Goal: Transaction & Acquisition: Purchase product/service

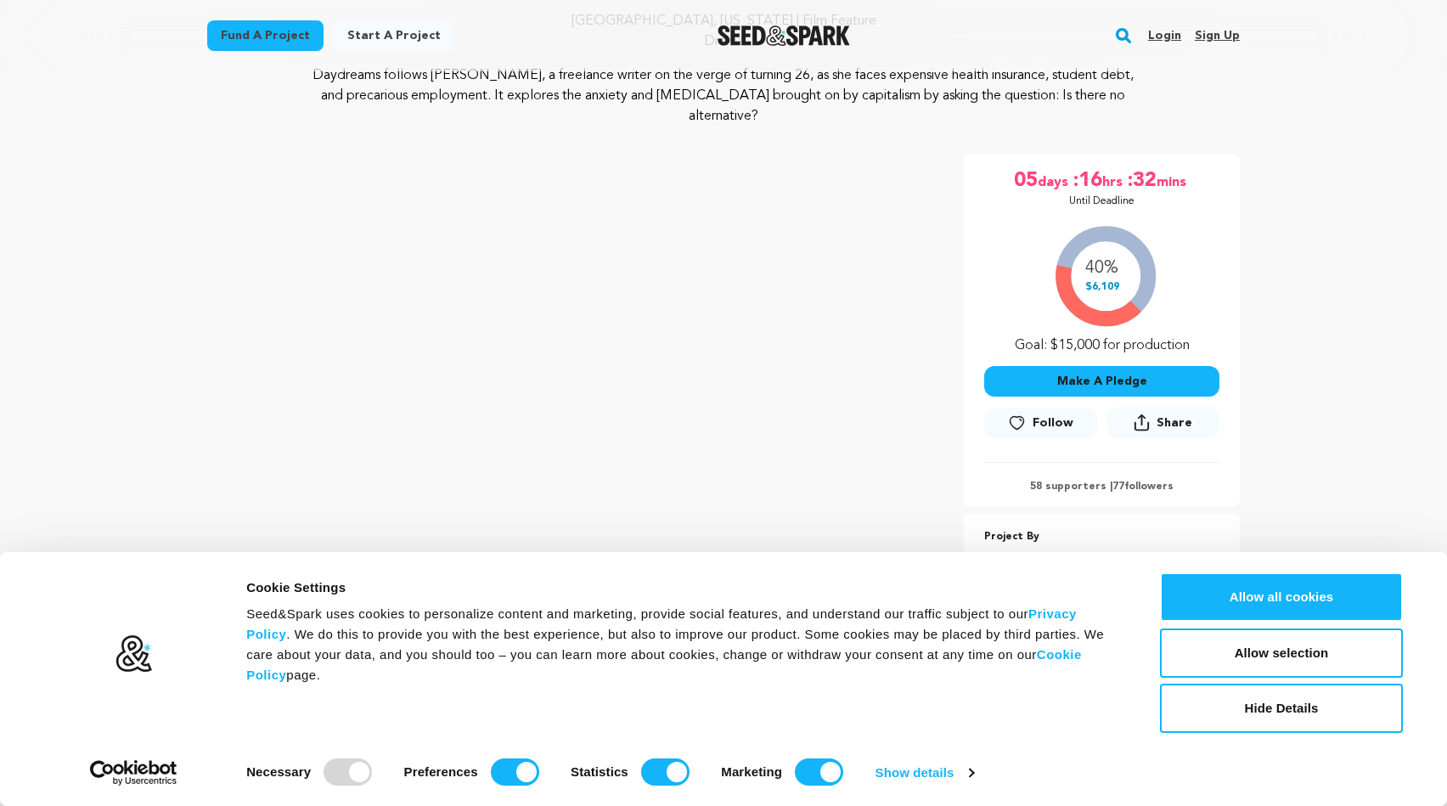
scroll to position [179, 0]
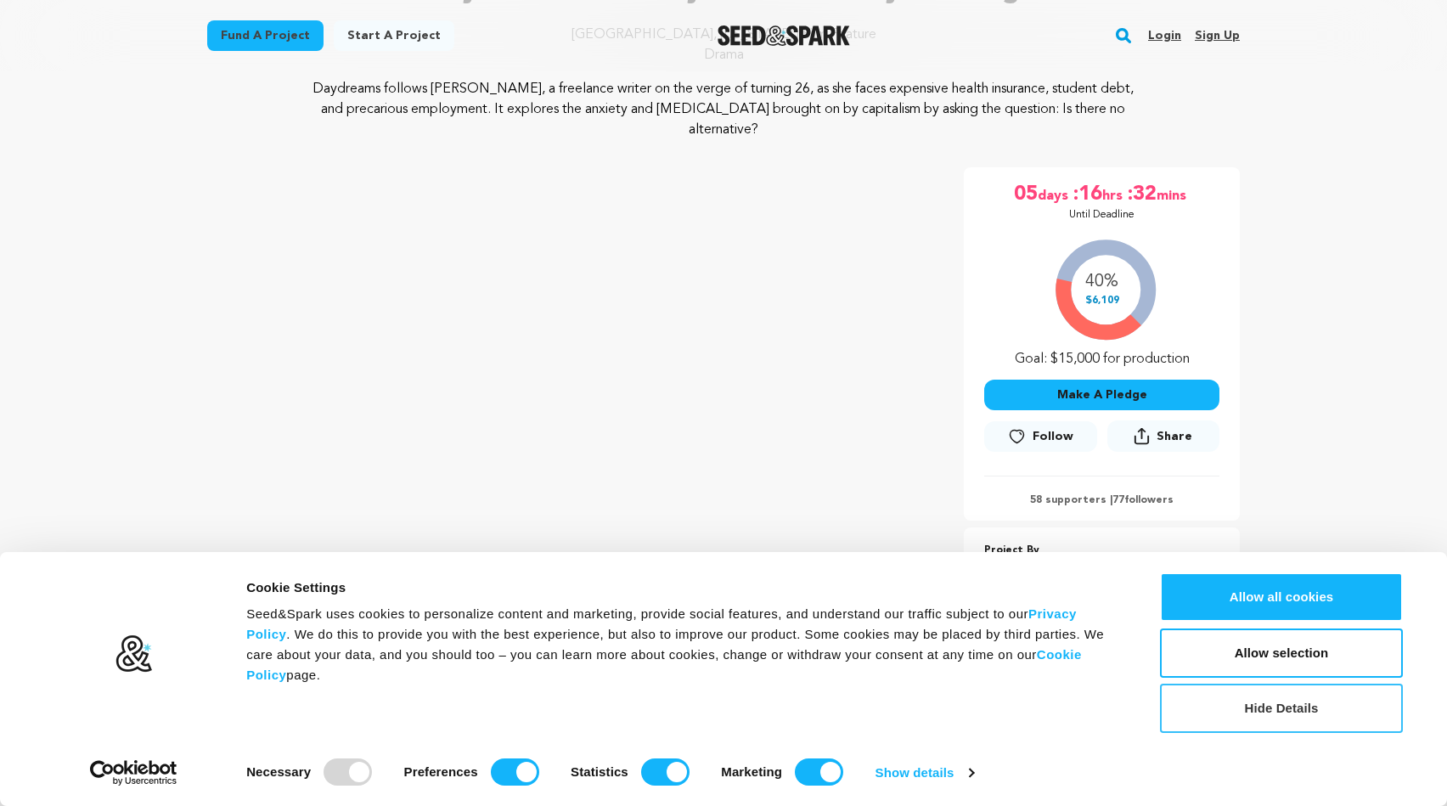
click at [1284, 697] on button "Hide Details" at bounding box center [1281, 708] width 243 height 49
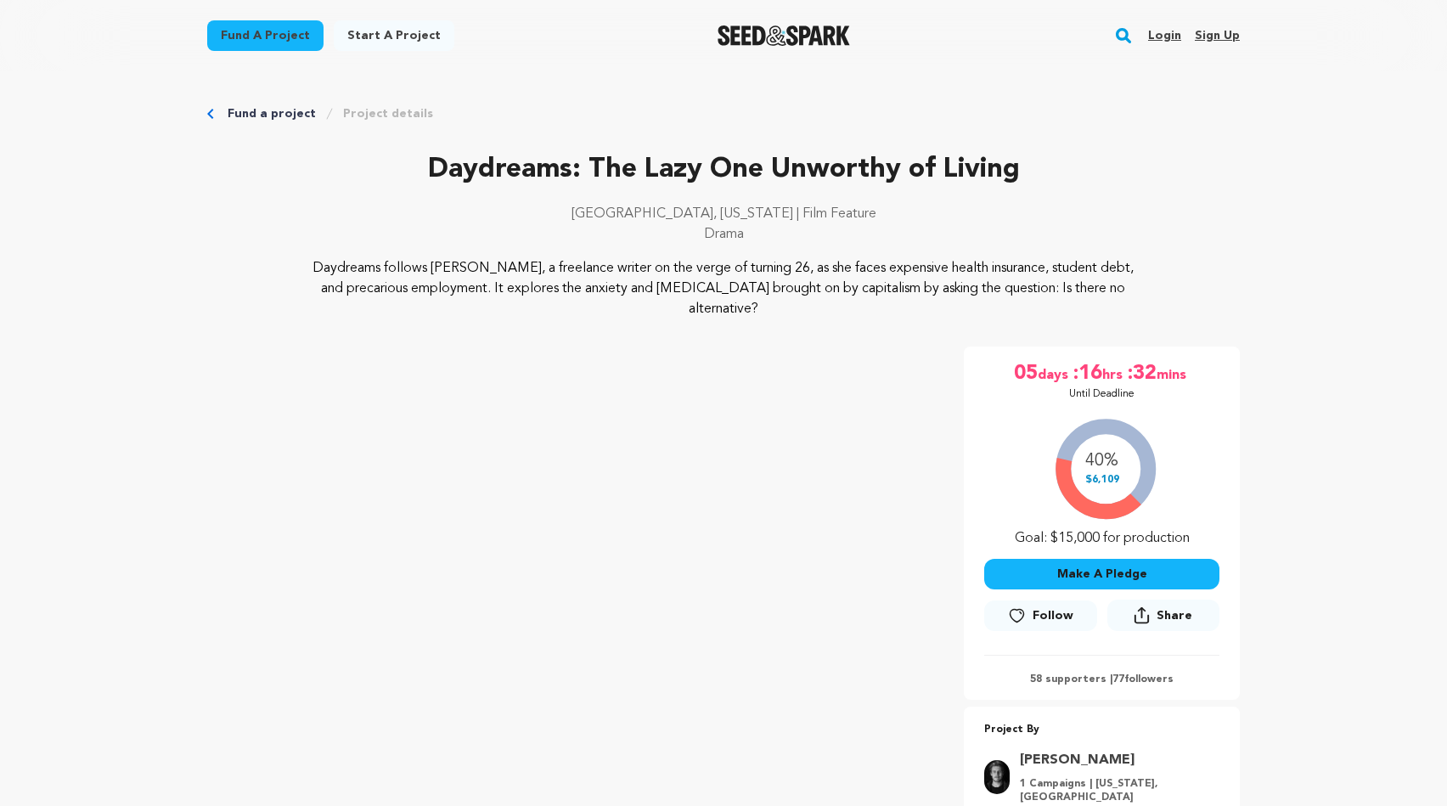
scroll to position [0, 0]
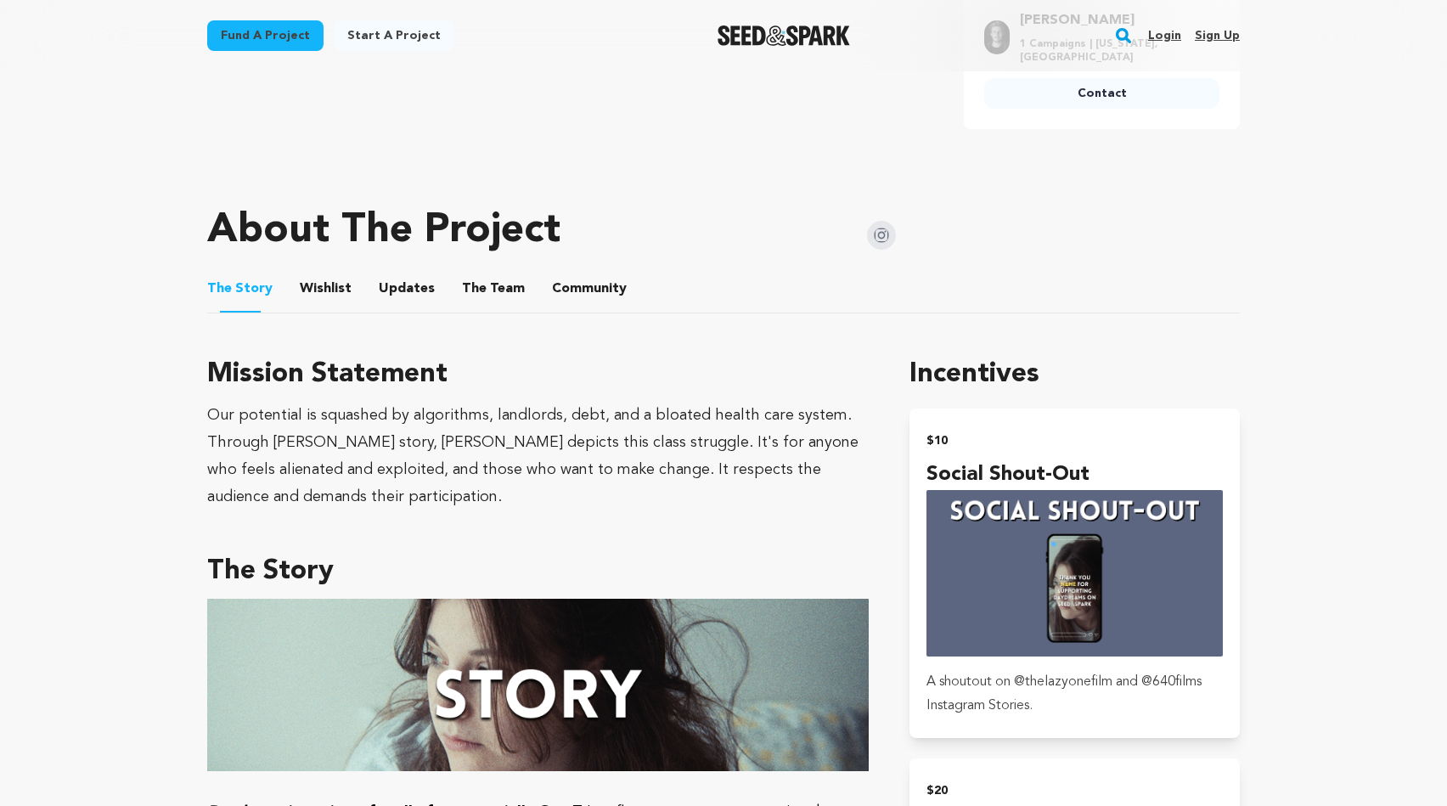
scroll to position [399, 0]
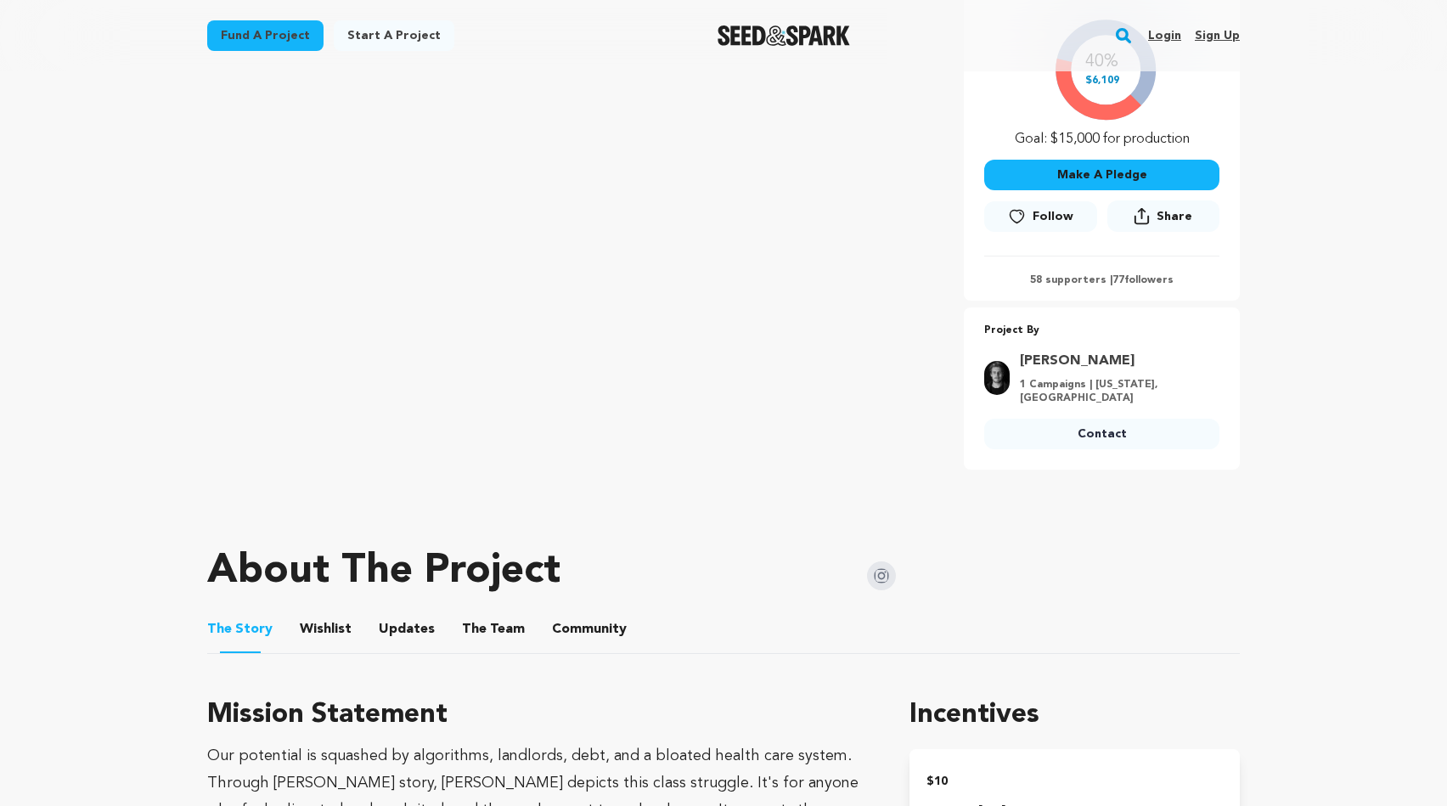
click at [1074, 160] on button "Make A Pledge" at bounding box center [1101, 175] width 235 height 31
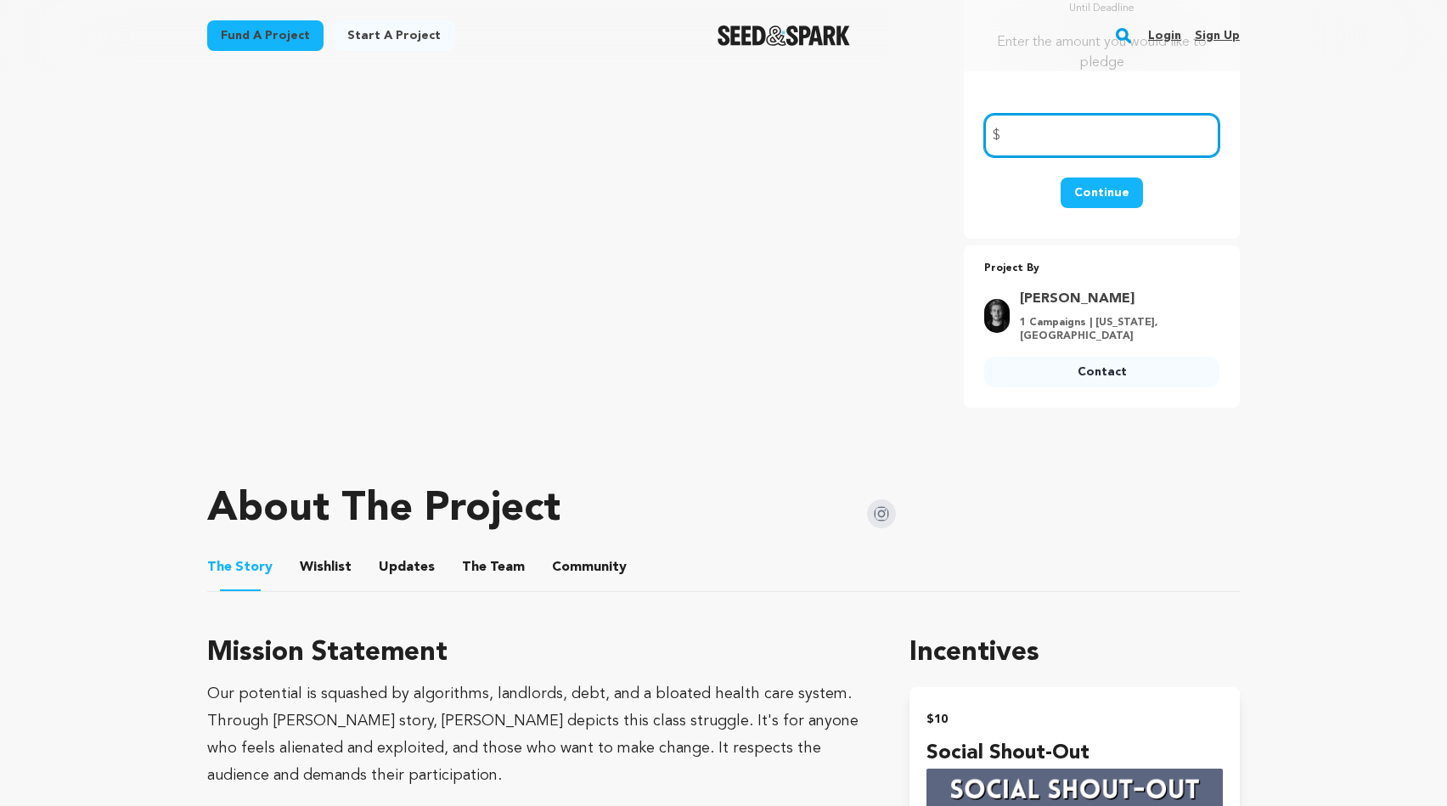
click at [1068, 128] on input "number" at bounding box center [1101, 135] width 235 height 43
type input "20"
click at [1092, 179] on button "Continue" at bounding box center [1102, 193] width 82 height 31
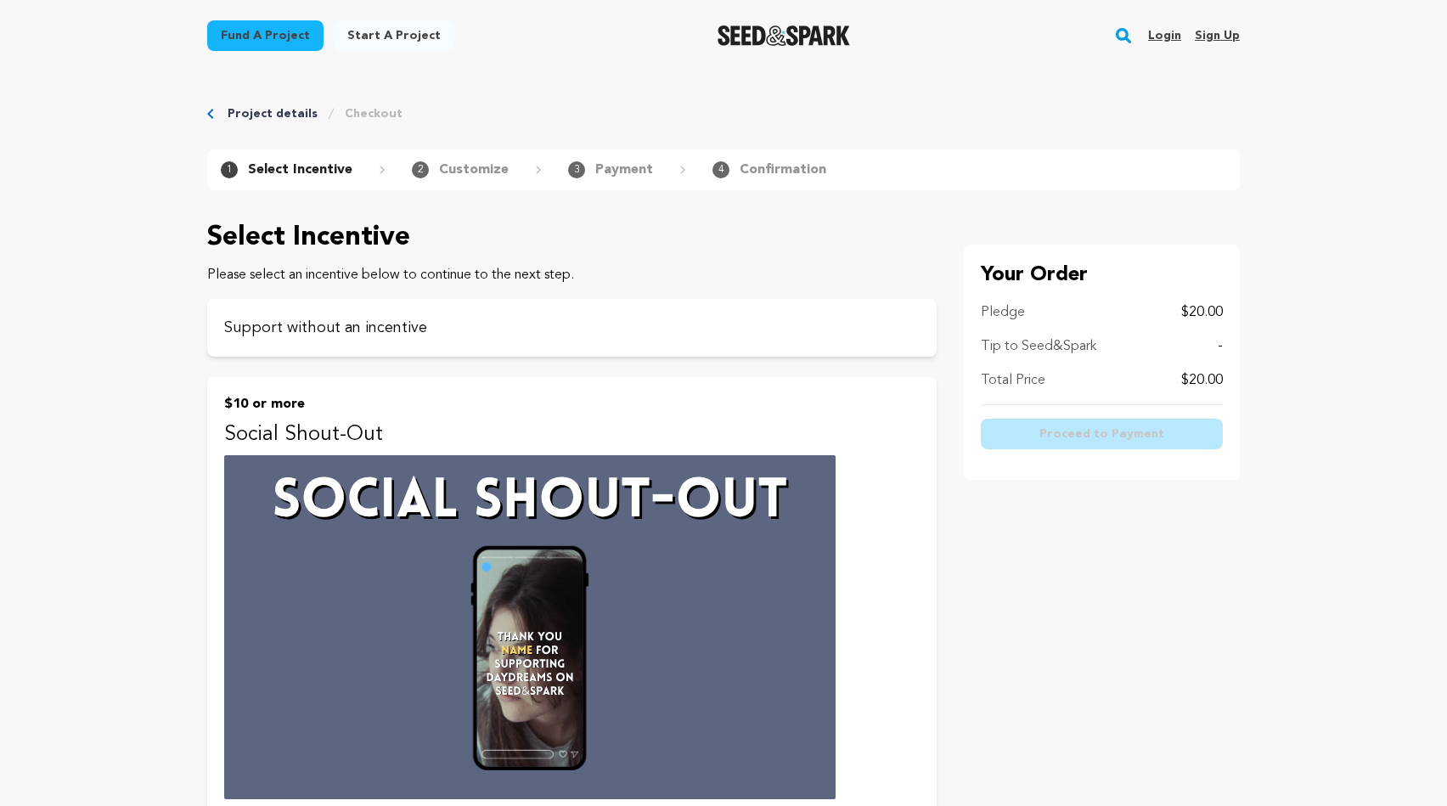
click at [1048, 386] on div "Total Price $20.00" at bounding box center [1102, 380] width 242 height 20
click at [365, 329] on p "Support without an incentive" at bounding box center [572, 328] width 696 height 24
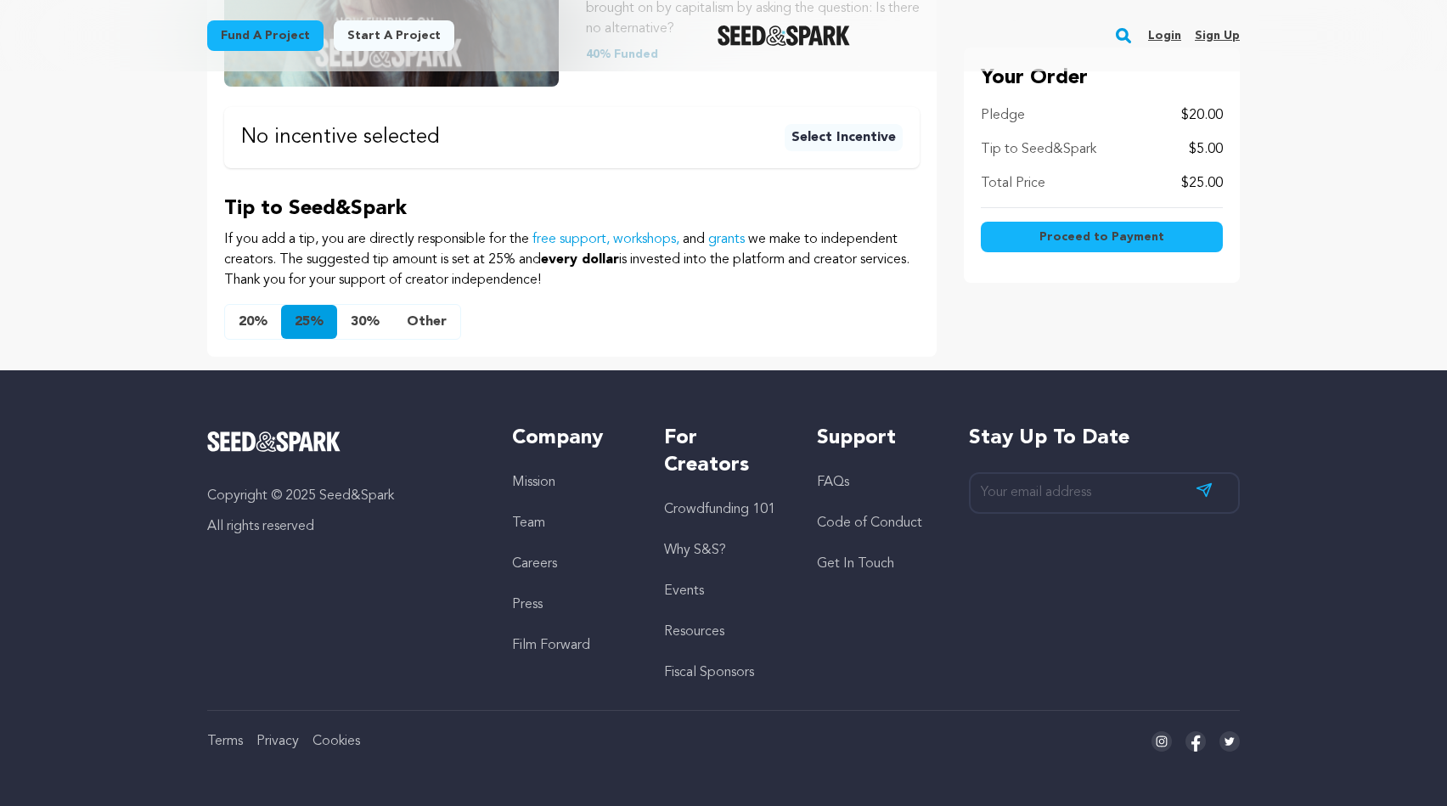
scroll to position [491, 0]
click at [423, 319] on button "Other" at bounding box center [426, 322] width 67 height 34
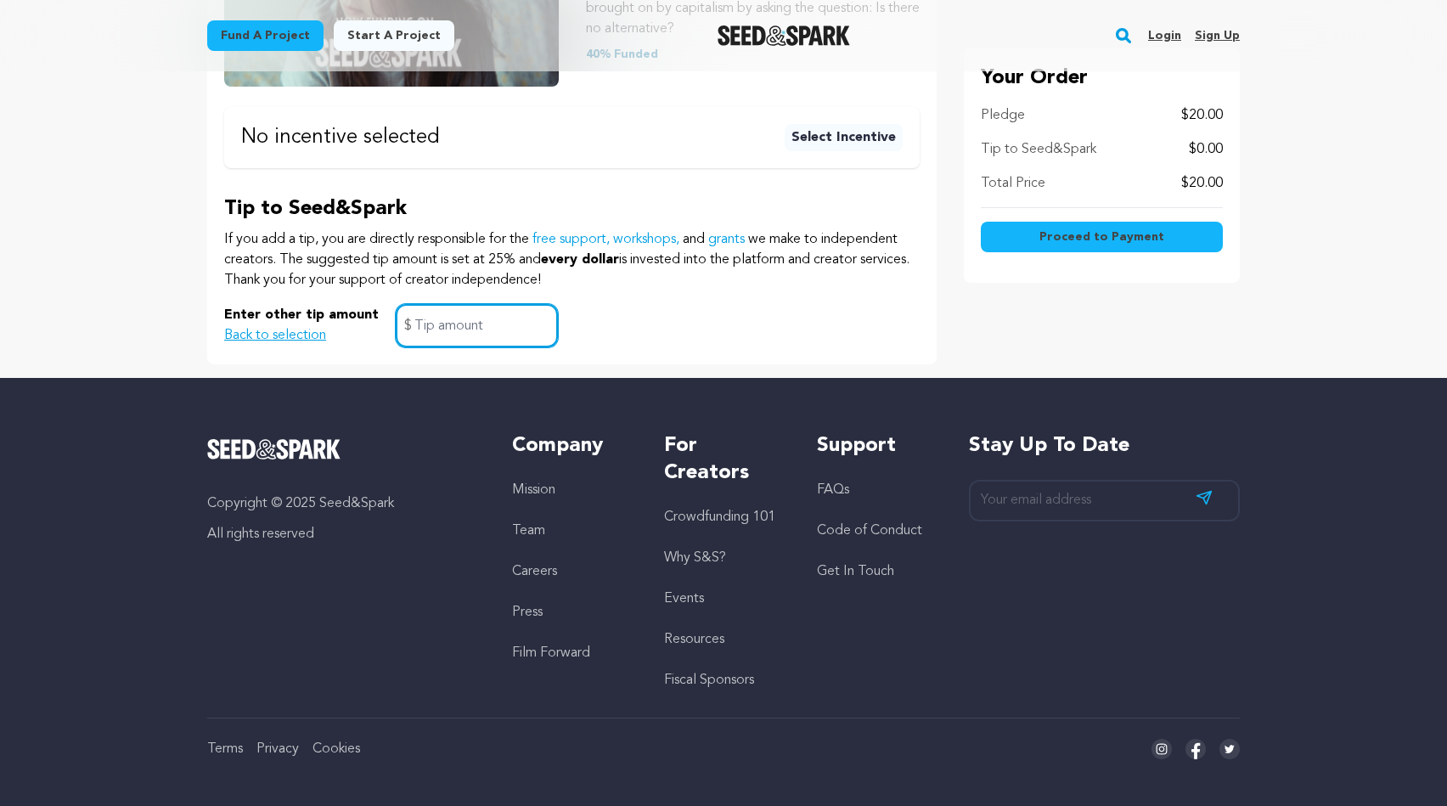
click at [426, 325] on input "text" at bounding box center [477, 325] width 162 height 43
type input "0"
click at [620, 338] on div "Enter other tip amount Back to selection 0 $" at bounding box center [572, 325] width 696 height 43
click at [1093, 235] on span "Proceed to Payment" at bounding box center [1102, 236] width 125 height 17
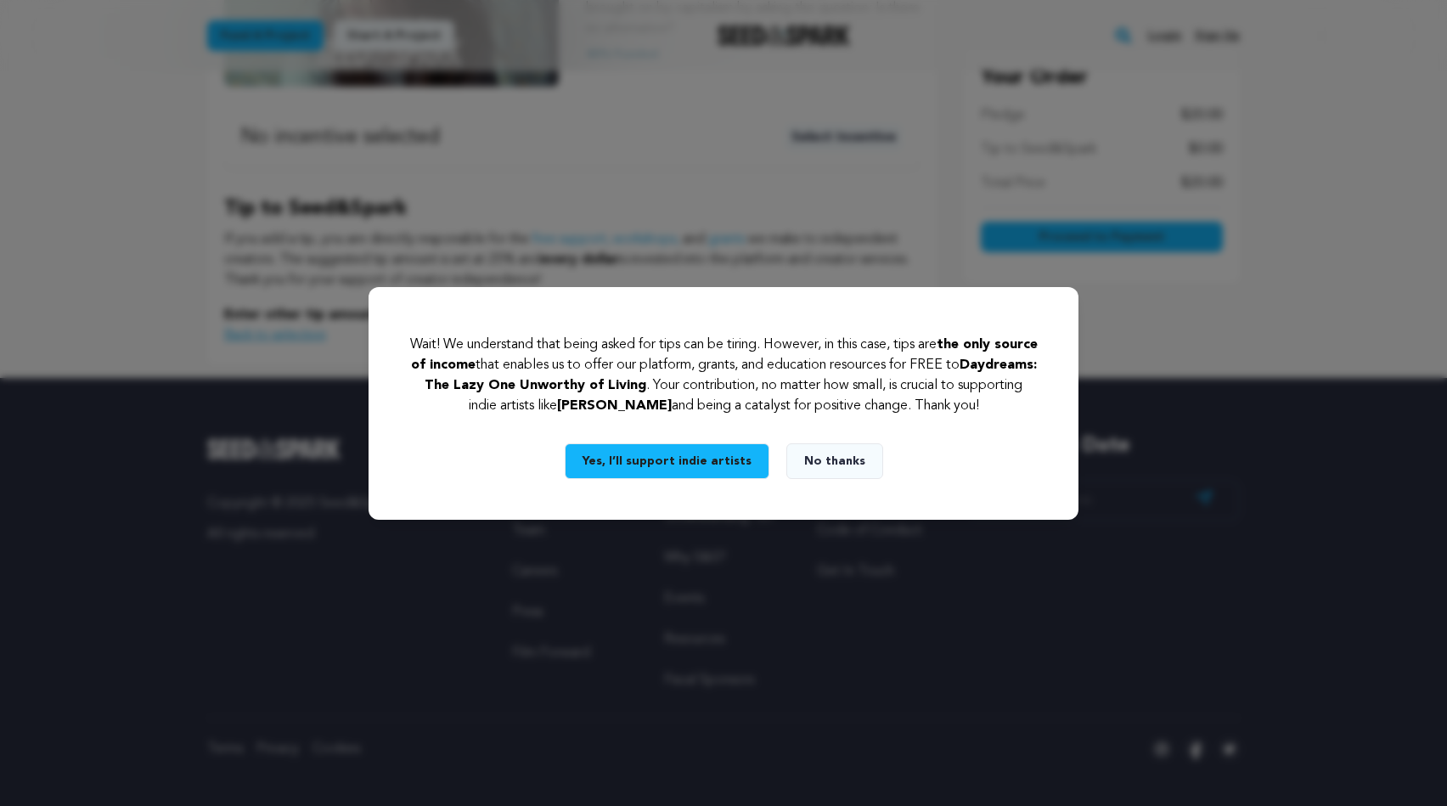
click at [834, 456] on button "No thanks" at bounding box center [835, 461] width 97 height 36
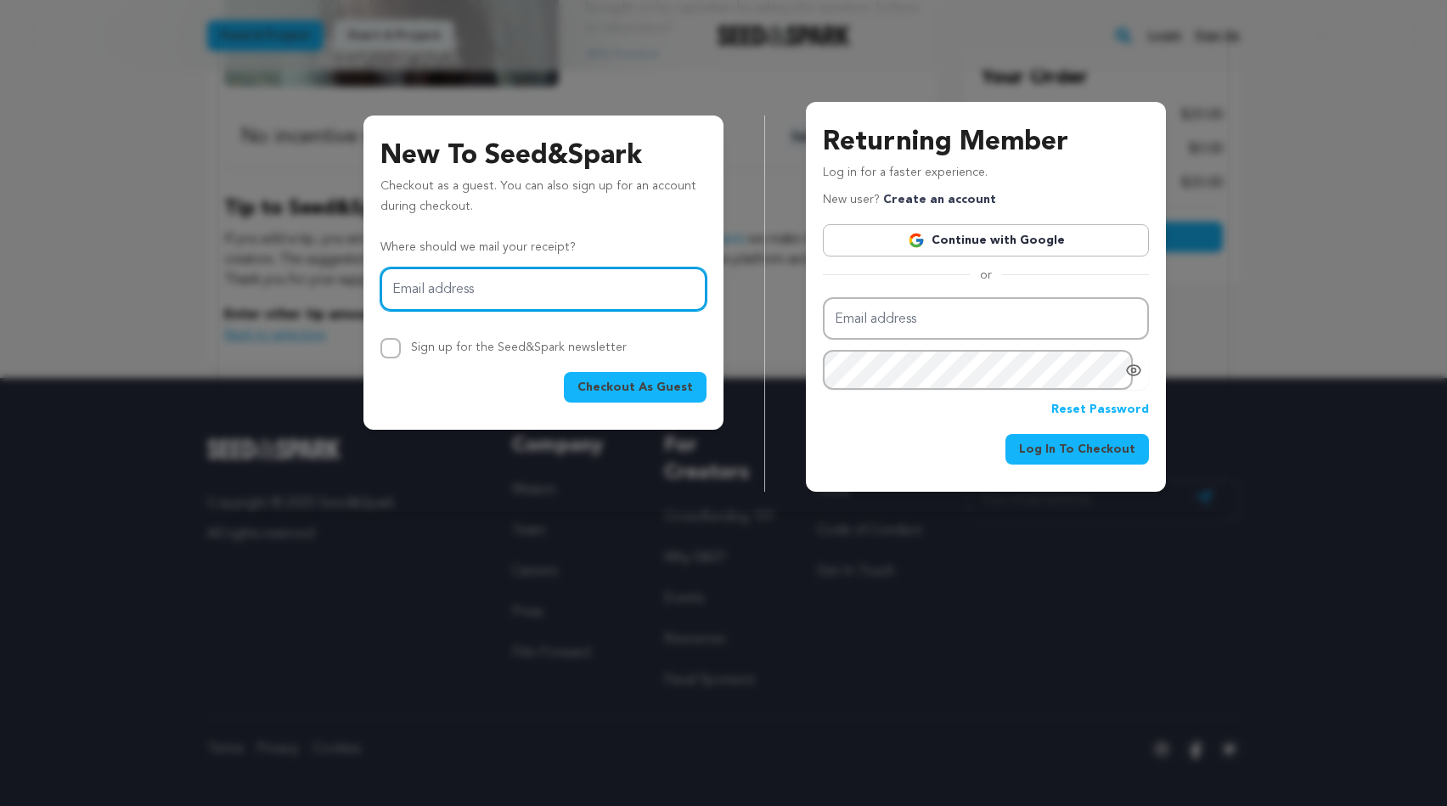
click at [505, 290] on input "Email address" at bounding box center [544, 289] width 326 height 43
type input "[EMAIL_ADDRESS][DOMAIN_NAME]"
click at [639, 385] on button "Checkout As Guest" at bounding box center [635, 387] width 143 height 31
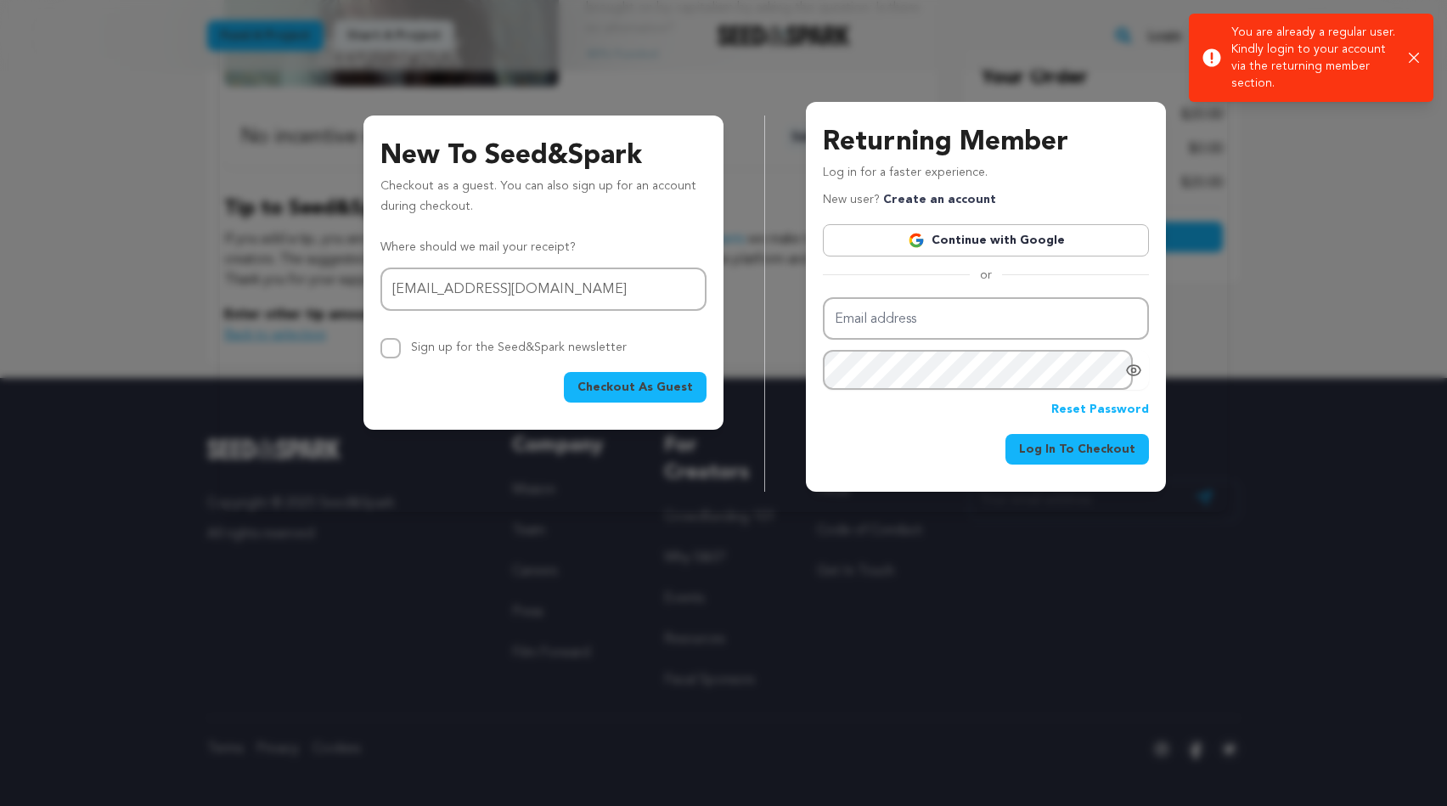
click at [945, 240] on link "Continue with Google" at bounding box center [986, 240] width 326 height 32
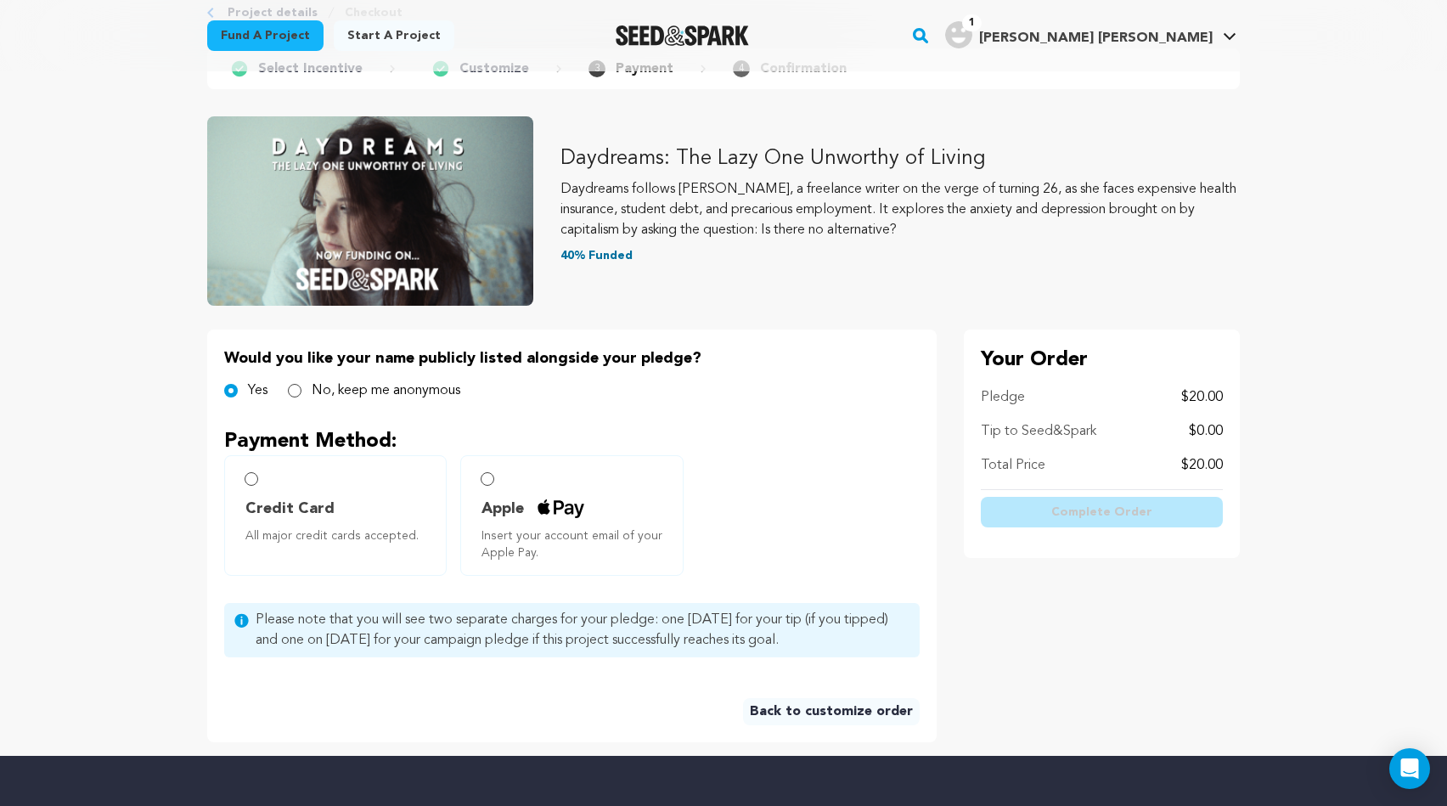
scroll to position [183, 0]
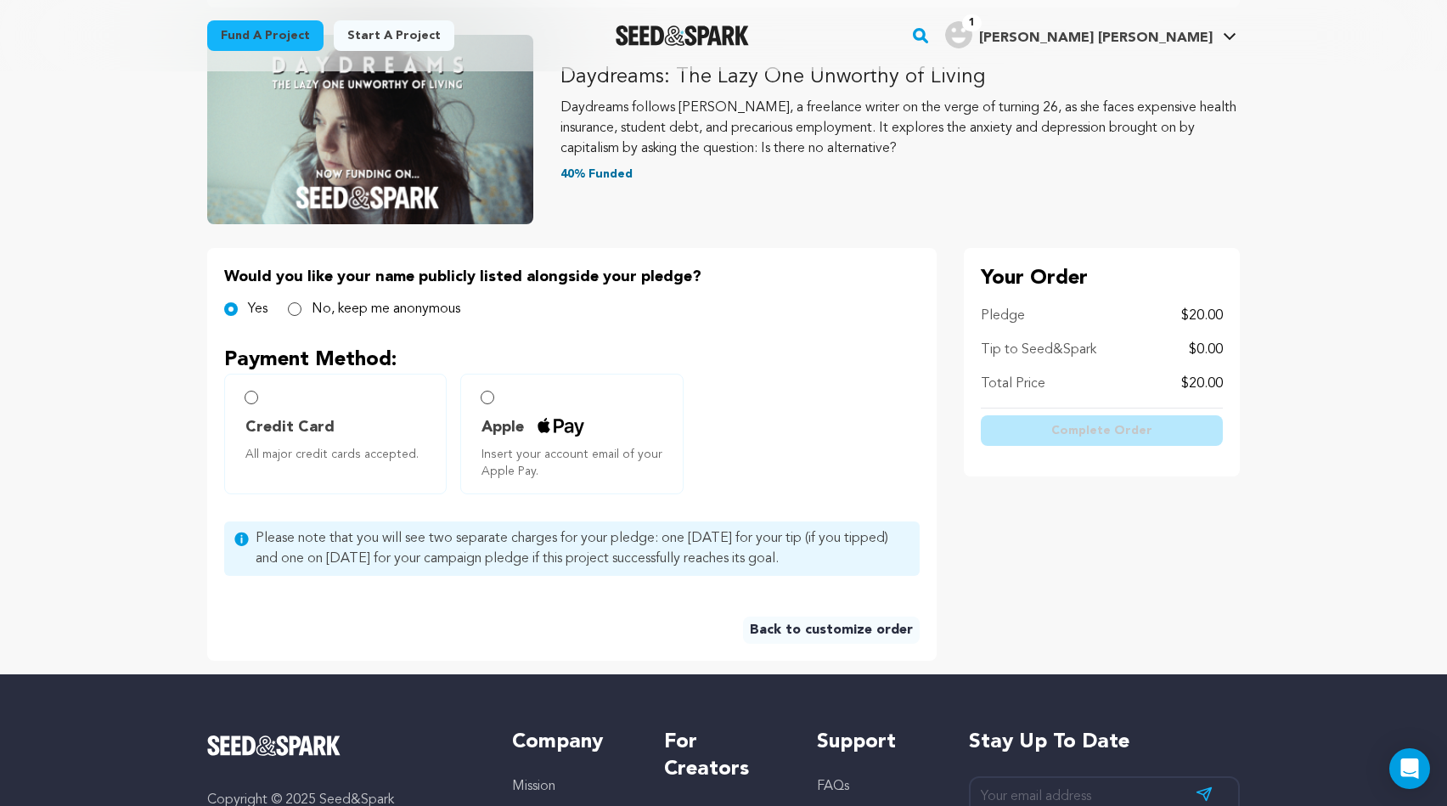
click at [253, 394] on input "Credit Card All major credit cards accepted." at bounding box center [252, 398] width 14 height 14
radio input "false"
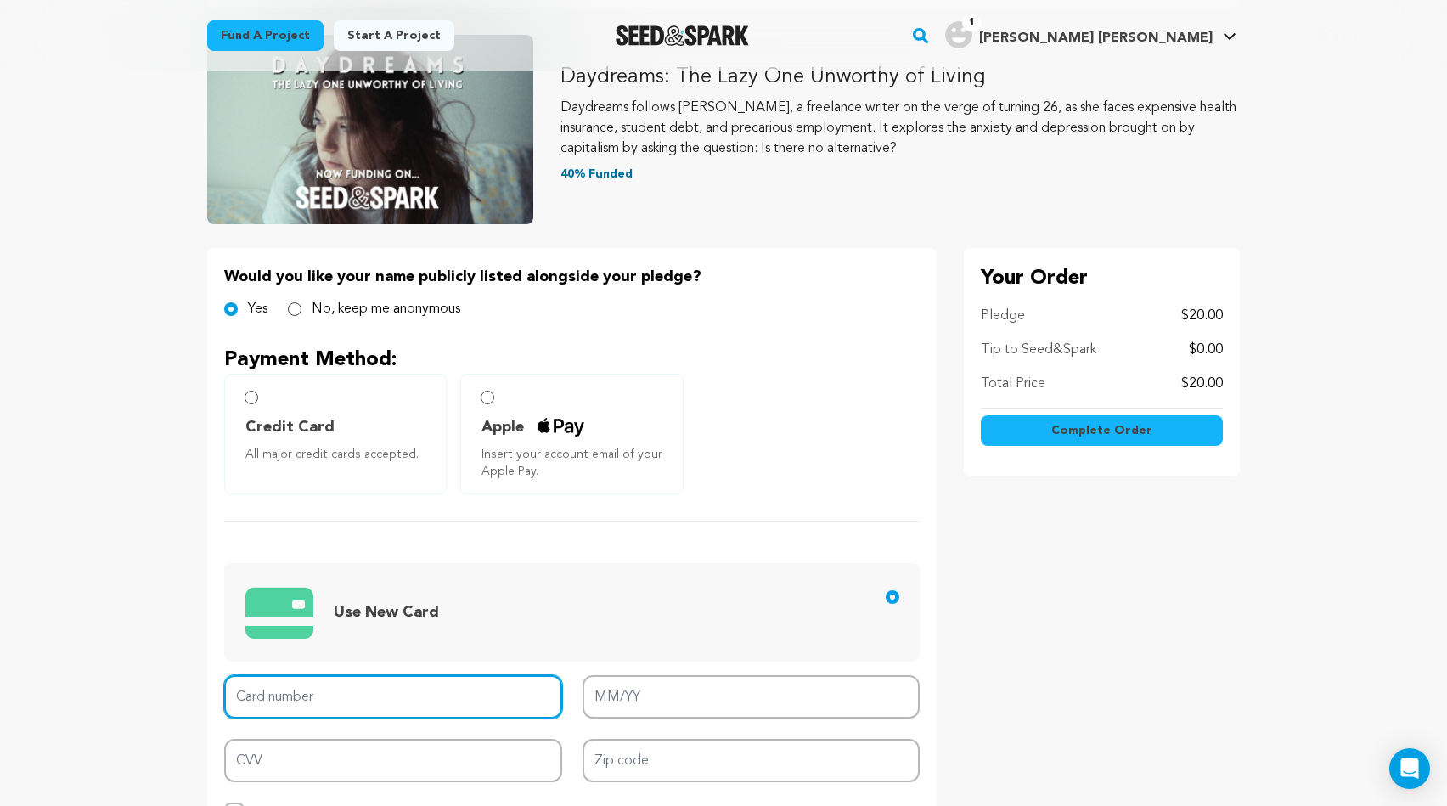
click at [318, 690] on input "Card number" at bounding box center [393, 696] width 338 height 43
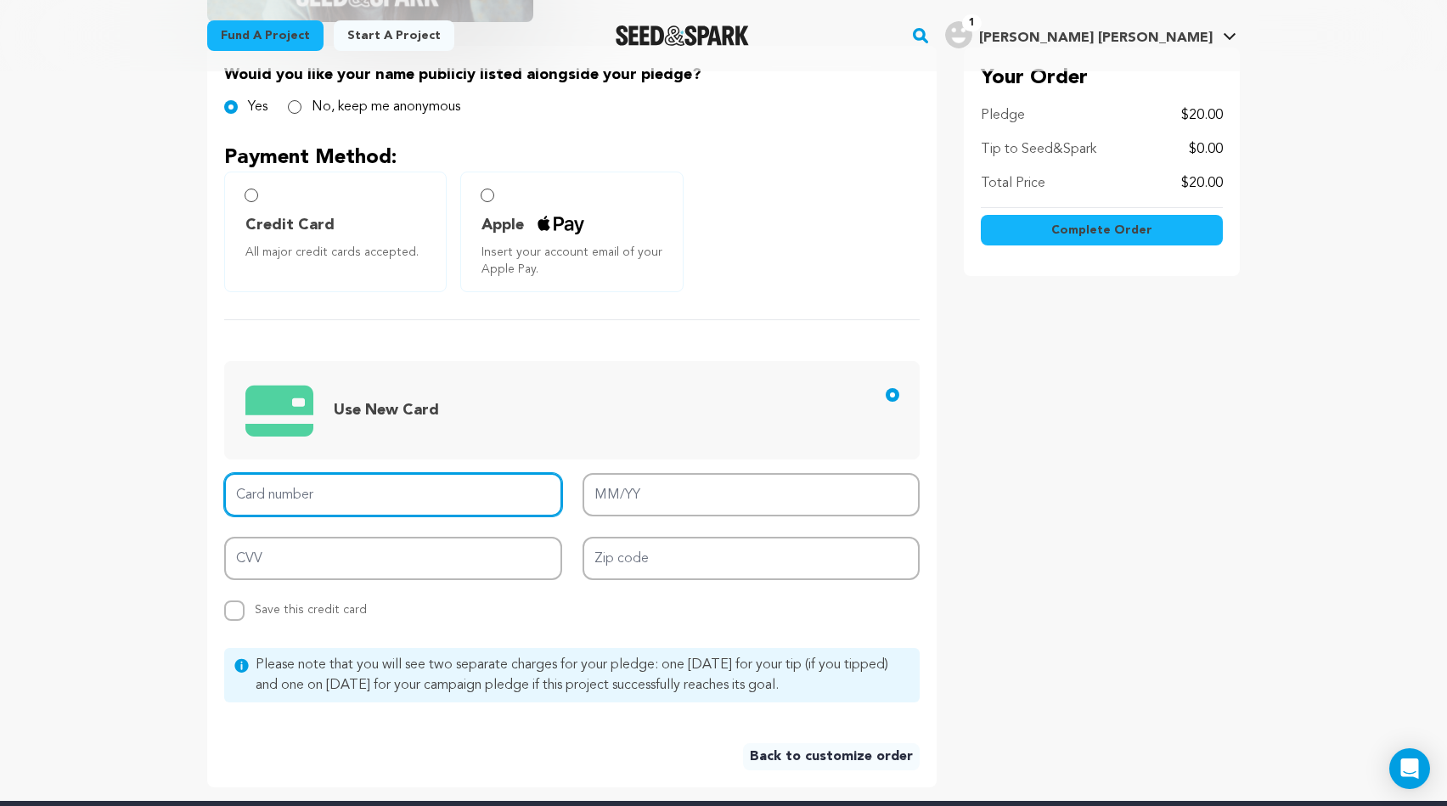
scroll to position [386, 0]
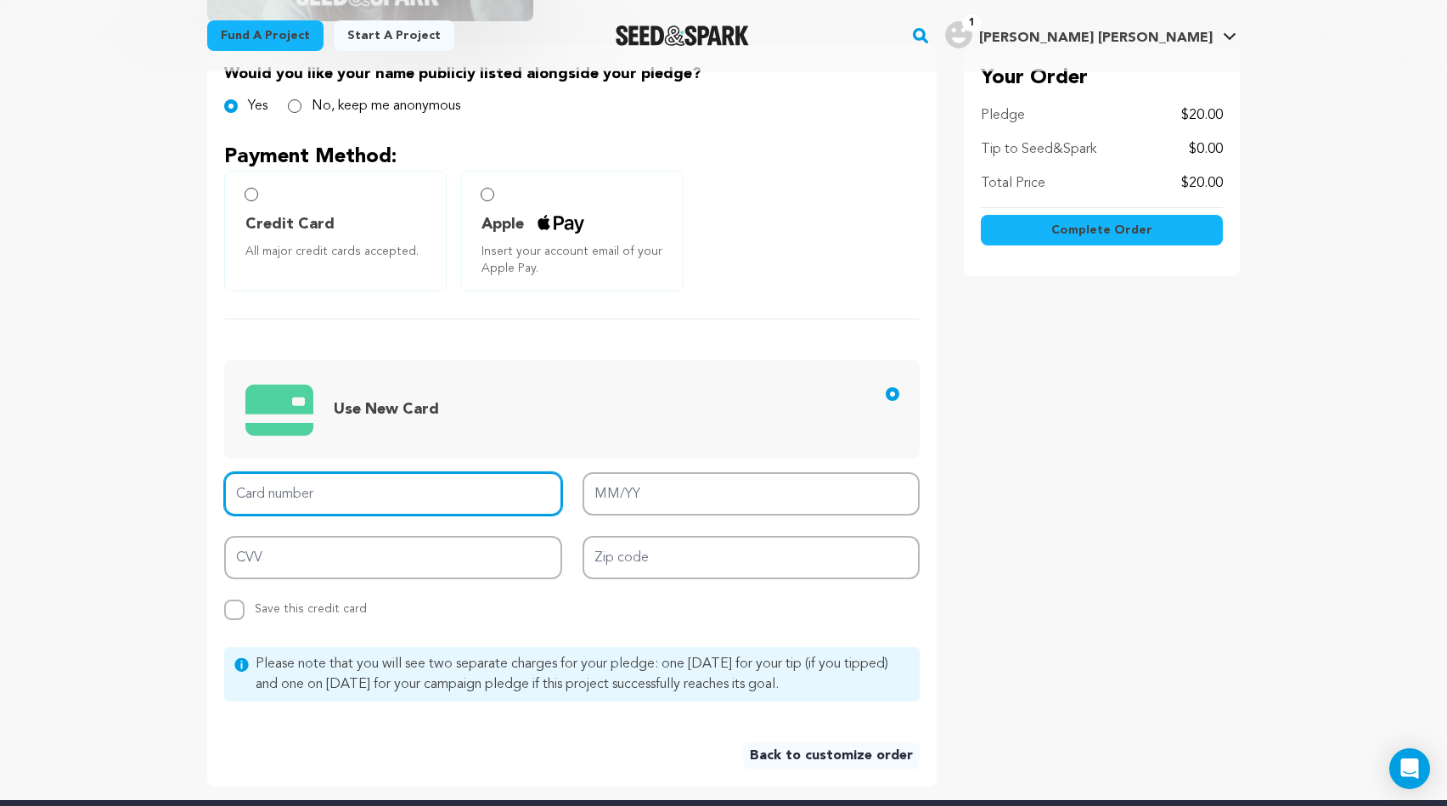
click at [317, 500] on input "Card number" at bounding box center [393, 493] width 338 height 43
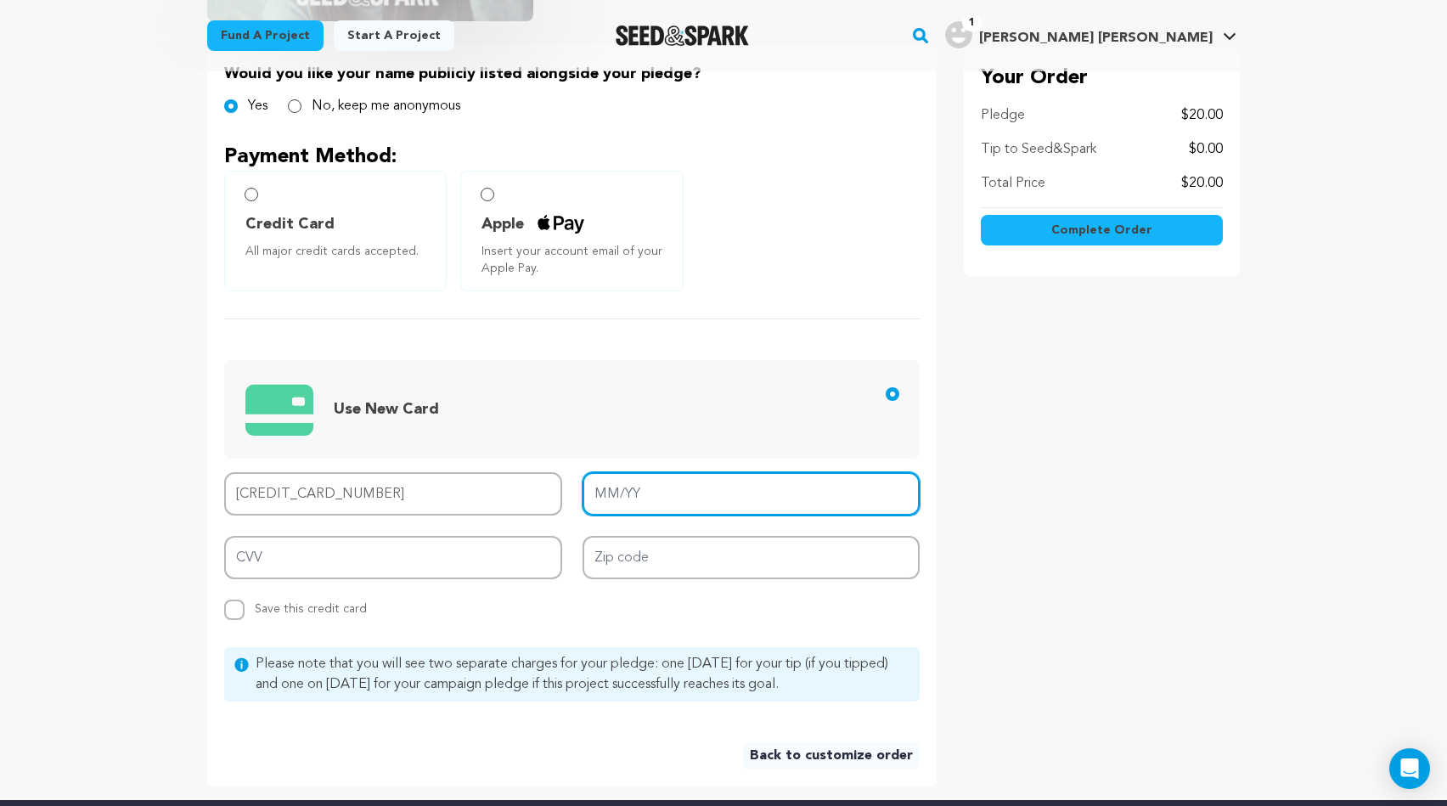
type input "4147 4004 6894 5579"
type input "06/30"
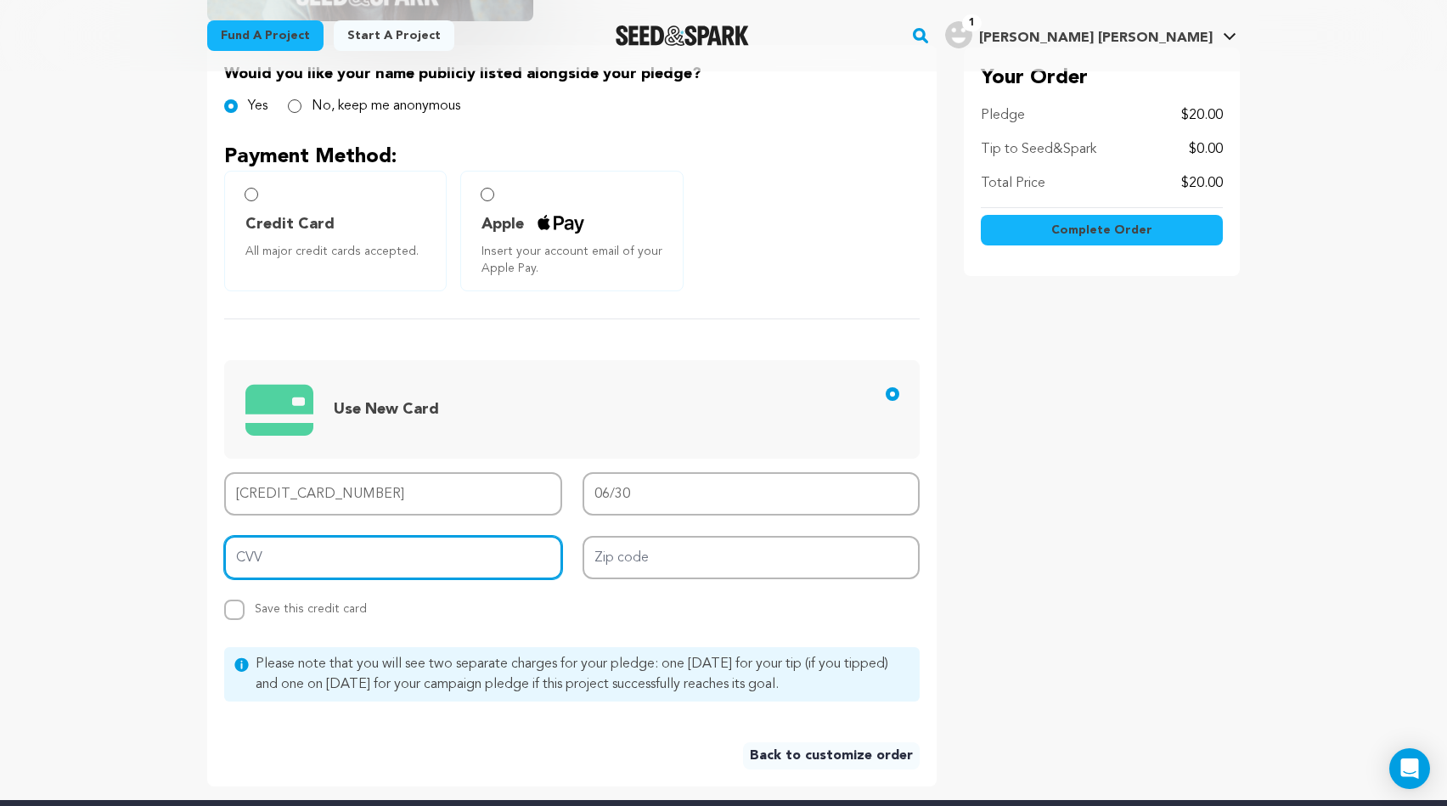
type input "955"
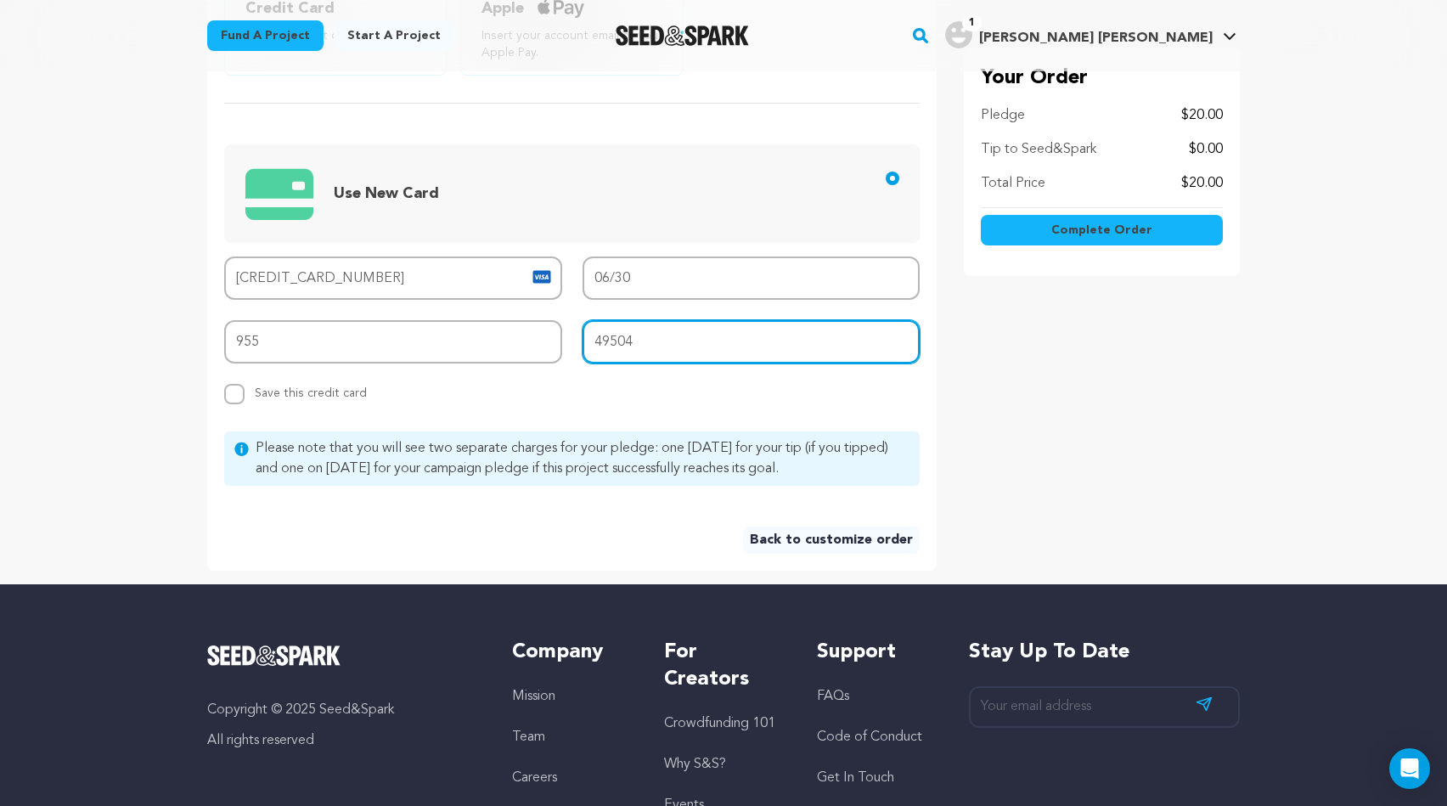
scroll to position [601, 0]
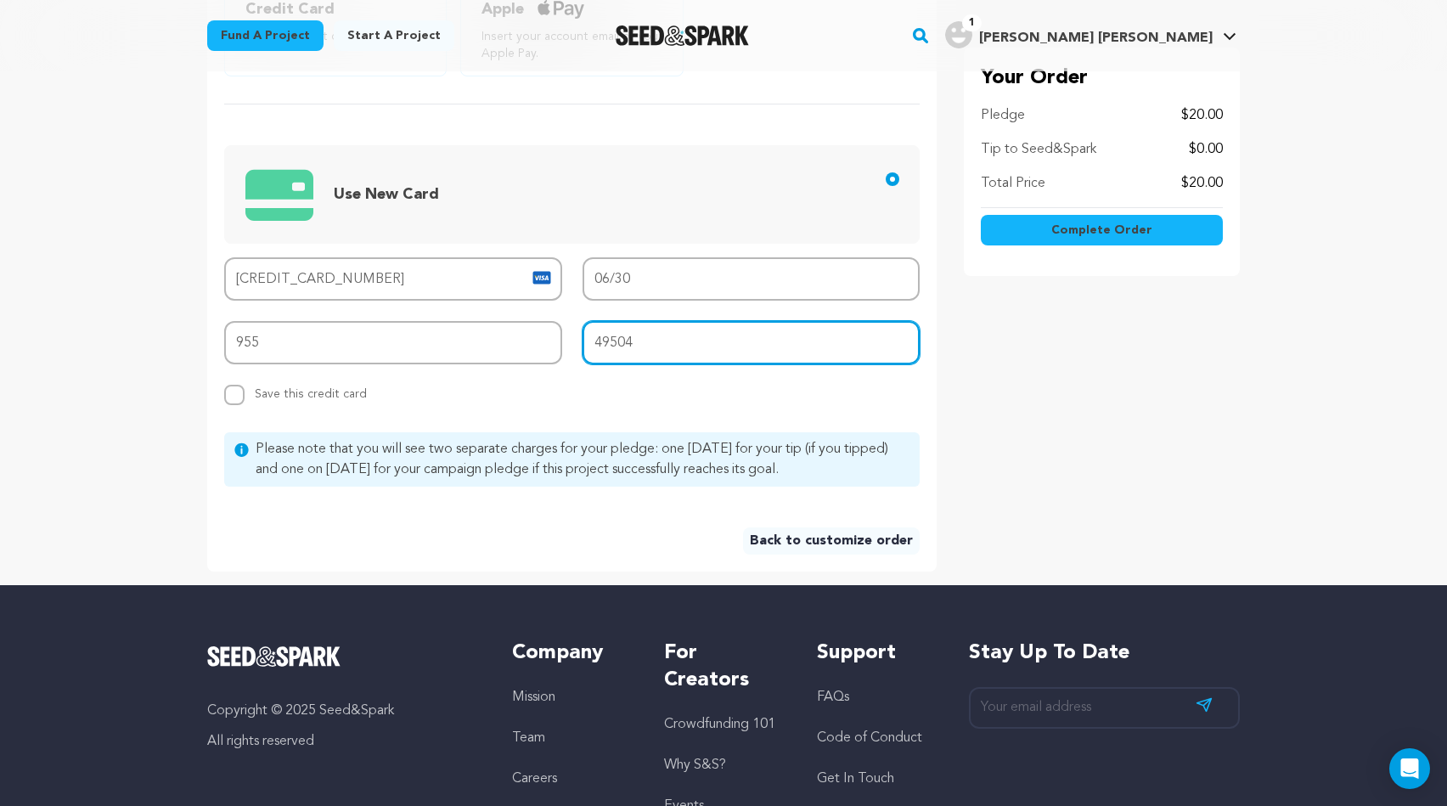
type input "49504"
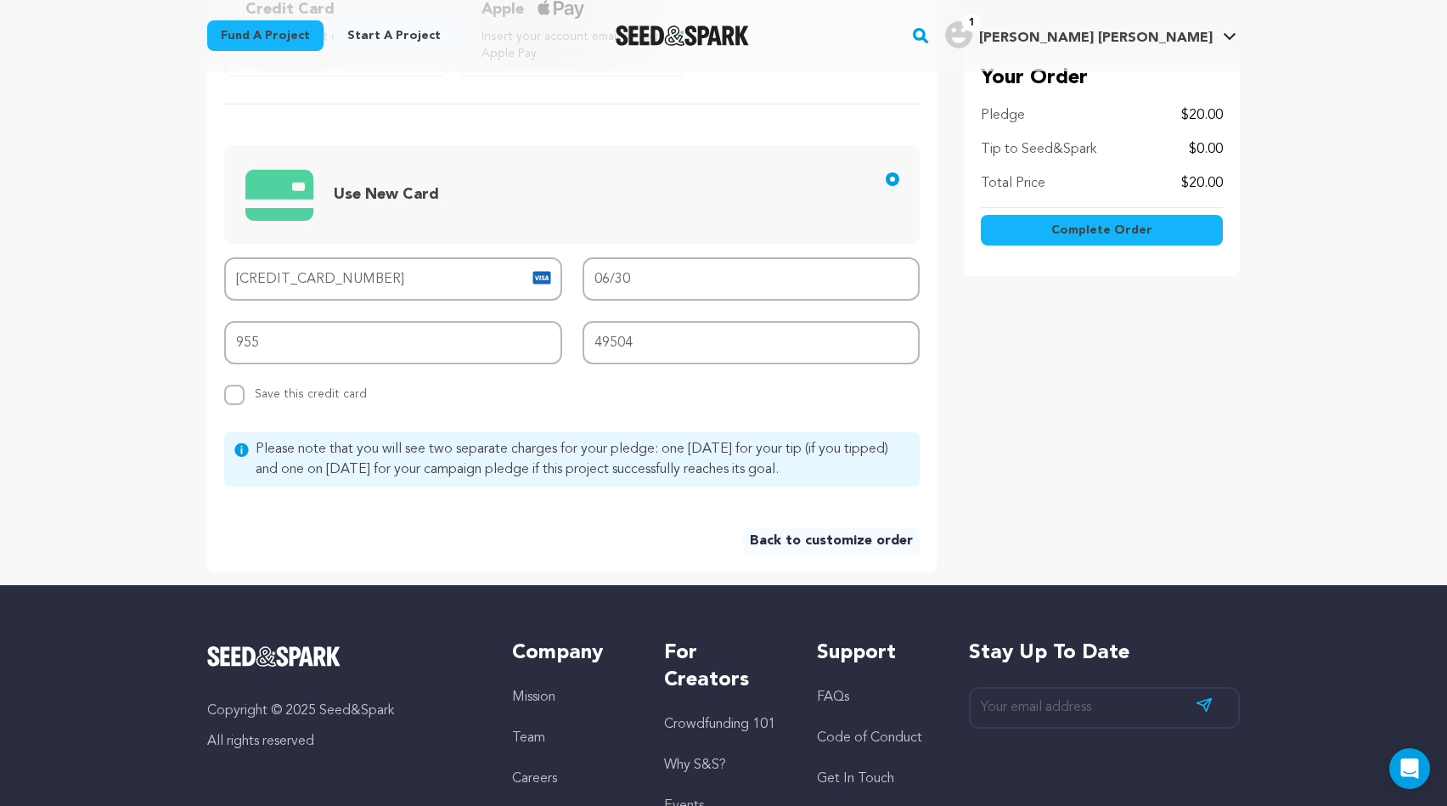
click at [1113, 225] on span "Complete Order" at bounding box center [1102, 230] width 101 height 17
